Goal: Check status

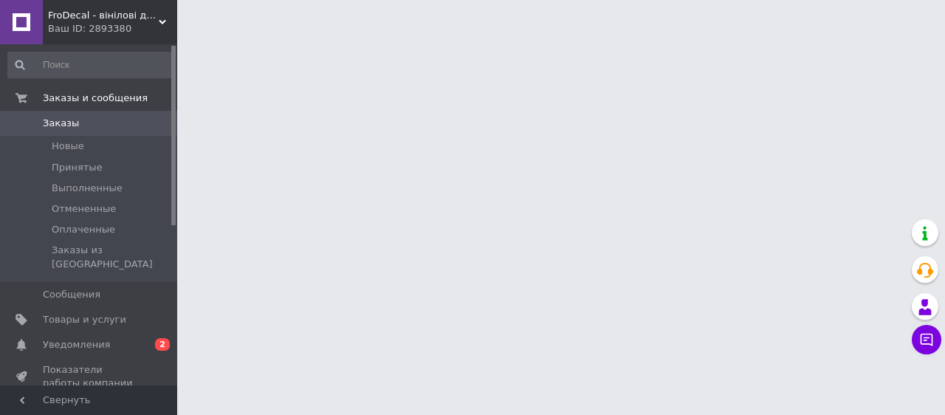
click at [83, 338] on span "Уведомления" at bounding box center [76, 344] width 67 height 13
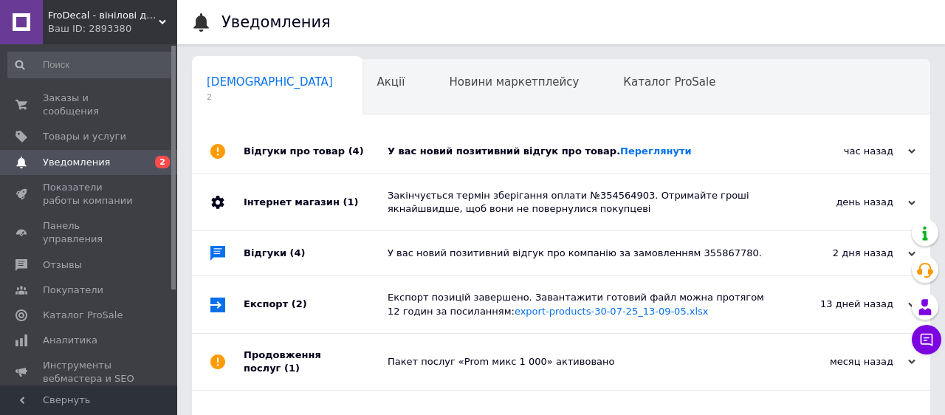
scroll to position [0, 7]
click at [651, 148] on link "Переглянути" at bounding box center [656, 150] width 72 height 11
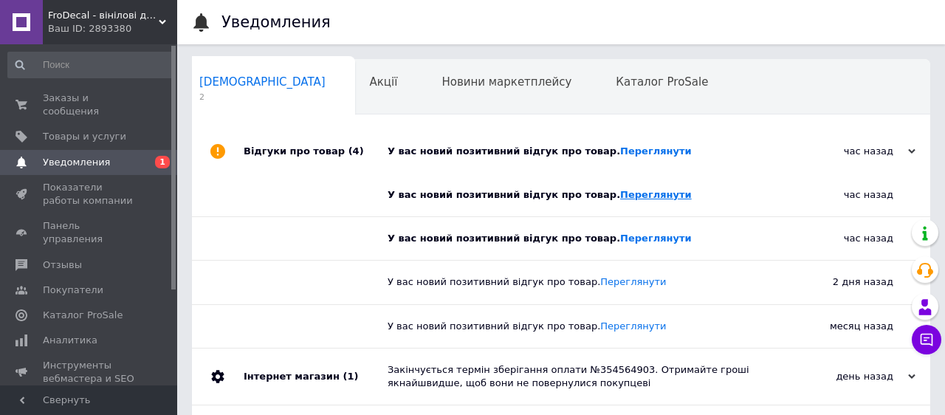
click at [620, 196] on link "Переглянути" at bounding box center [656, 194] width 72 height 11
click at [644, 241] on link "Переглянути" at bounding box center [656, 238] width 72 height 11
click at [66, 103] on span "Заказы и сообщения" at bounding box center [90, 105] width 94 height 27
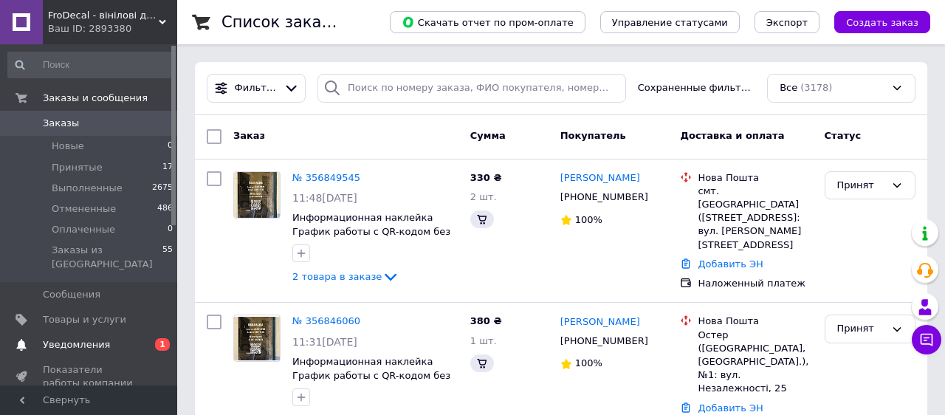
click at [105, 338] on span "Уведомления" at bounding box center [76, 344] width 67 height 13
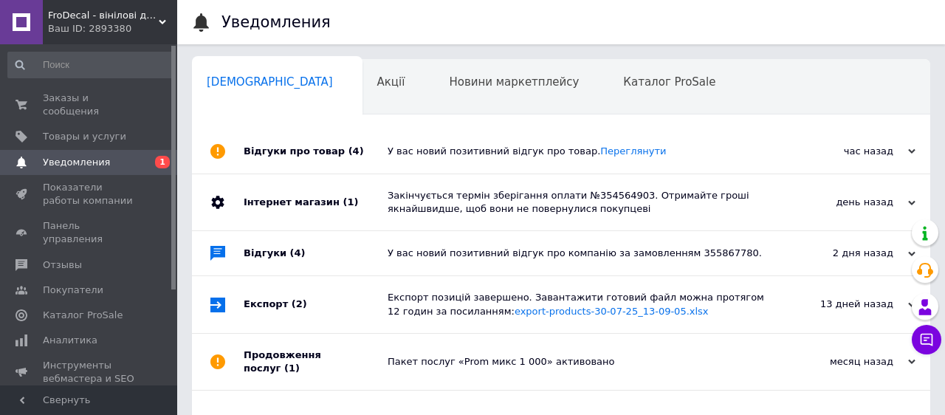
scroll to position [0, 7]
